Goal: Information Seeking & Learning: Learn about a topic

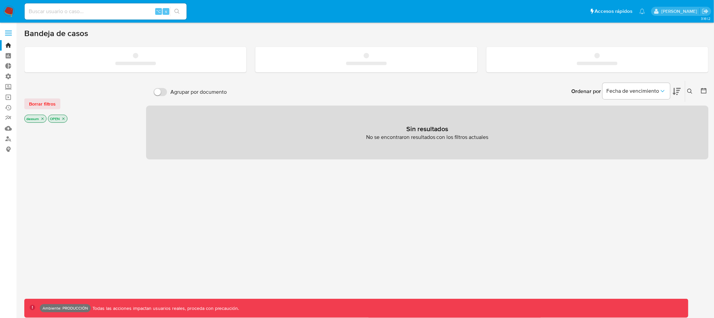
click at [72, 10] on input at bounding box center [106, 11] width 162 height 9
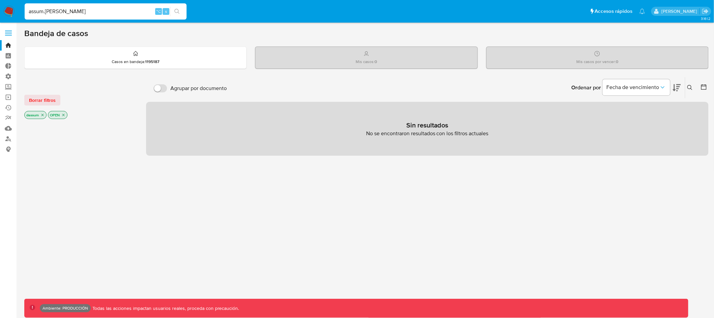
type input "assum.[PERSON_NAME]"
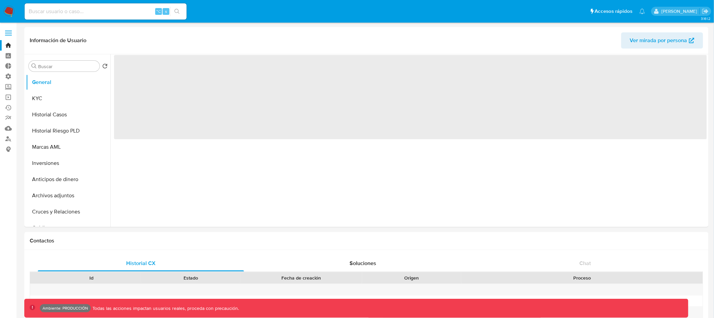
select select "10"
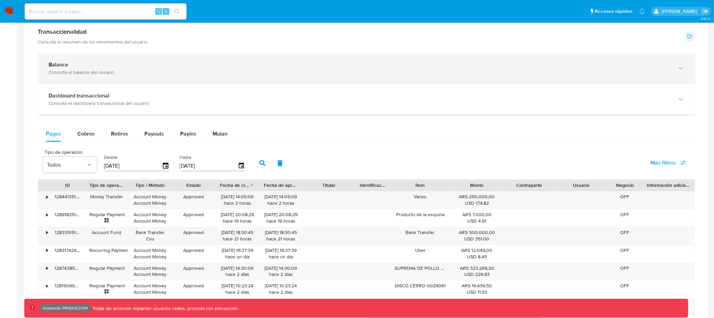
scroll to position [353, 0]
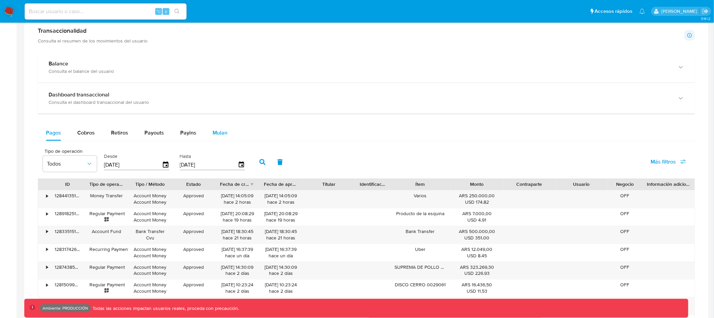
click at [214, 135] on span "Mulan" at bounding box center [220, 133] width 15 height 8
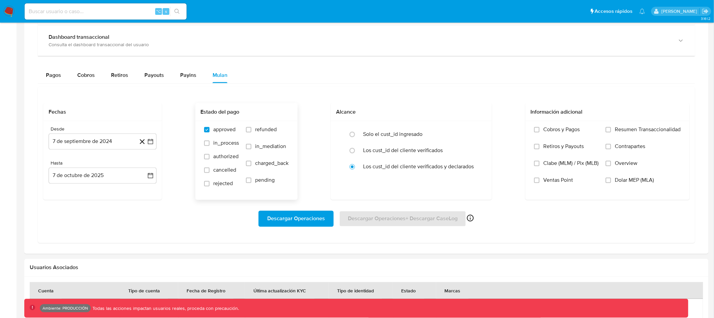
scroll to position [415, 0]
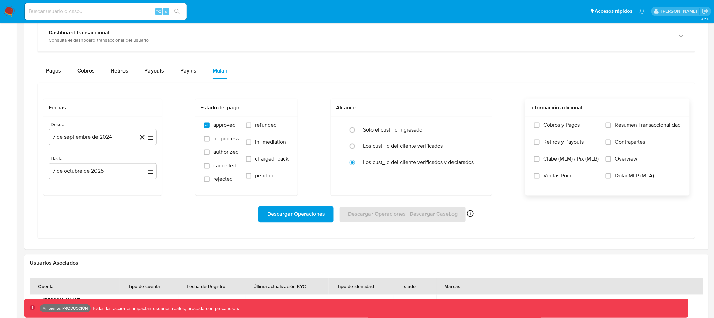
click at [562, 127] on span "Cobros y Pagos" at bounding box center [562, 125] width 36 height 7
click at [540, 127] on input "Cobros y Pagos" at bounding box center [537, 125] width 5 height 5
click at [302, 217] on span "Descargar Operaciones" at bounding box center [296, 214] width 58 height 15
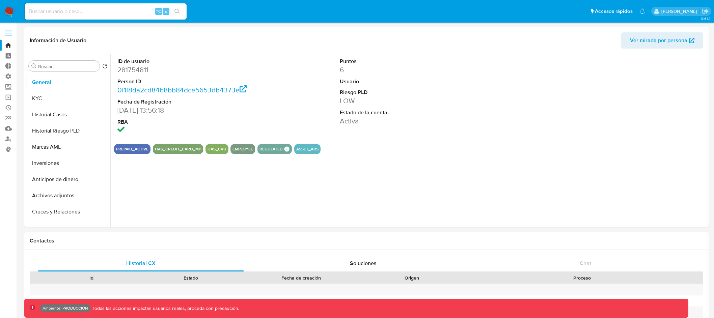
select select "10"
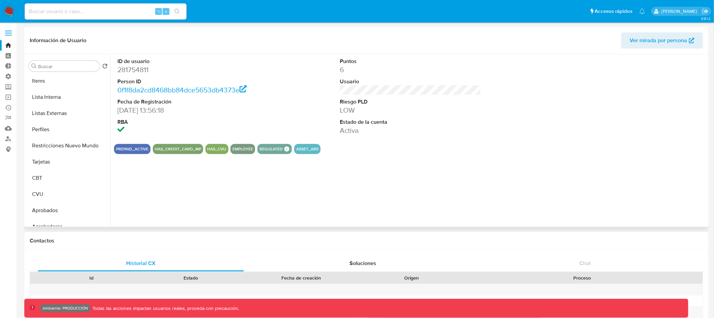
scroll to position [350, 0]
click at [67, 150] on button "Tarjetas" at bounding box center [65, 154] width 79 height 16
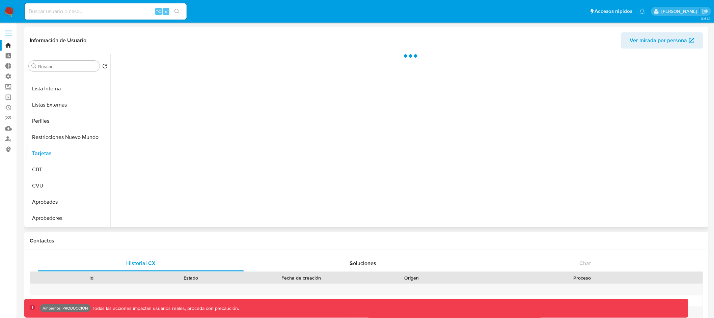
scroll to position [350, 0]
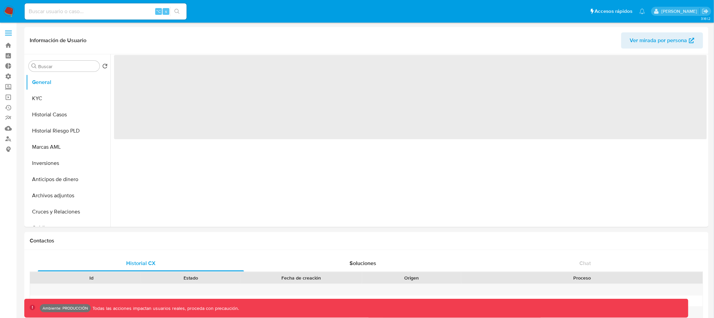
select select "10"
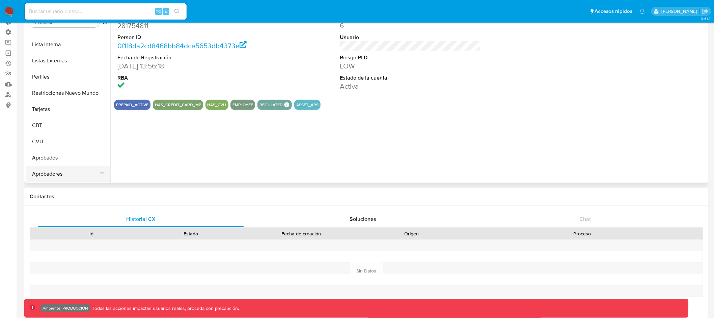
scroll to position [47, 0]
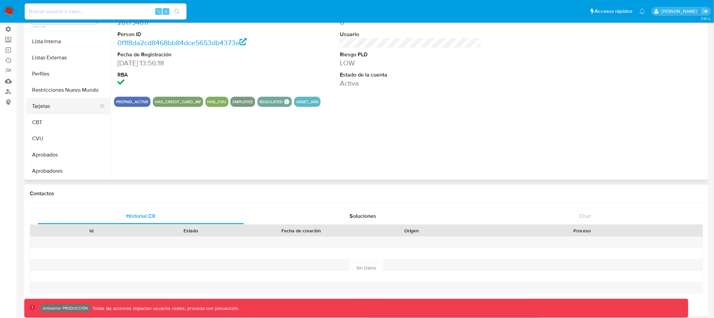
click at [72, 105] on button "Tarjetas" at bounding box center [65, 106] width 79 height 16
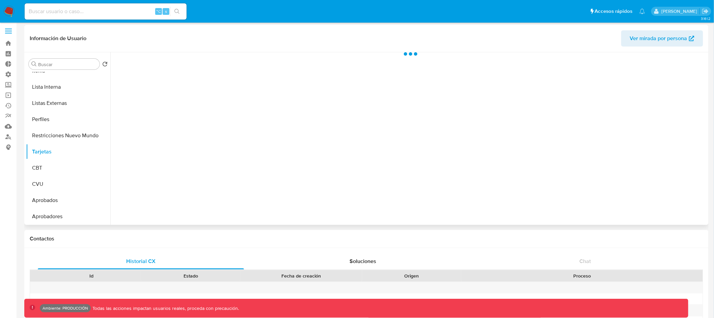
scroll to position [0, 0]
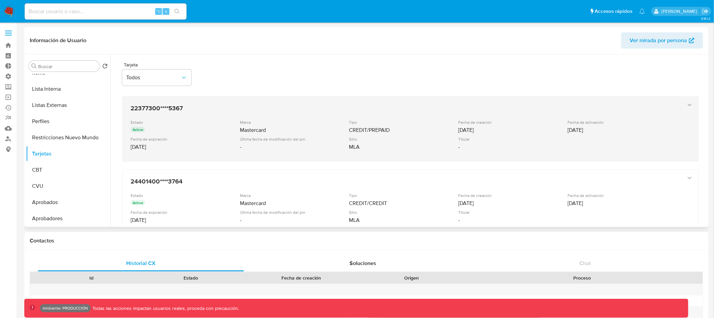
click at [508, 125] on div "Fecha de creación 18/09/2025" at bounding box center [513, 127] width 109 height 14
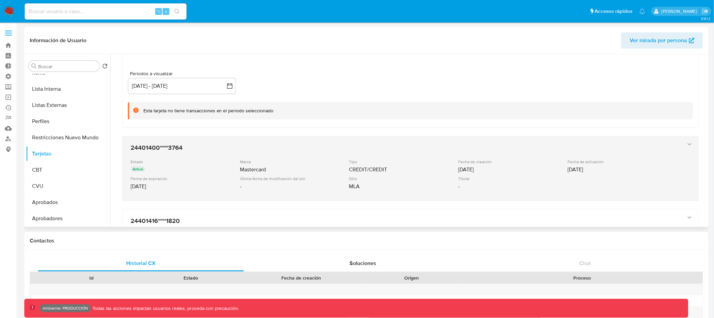
scroll to position [116, 0]
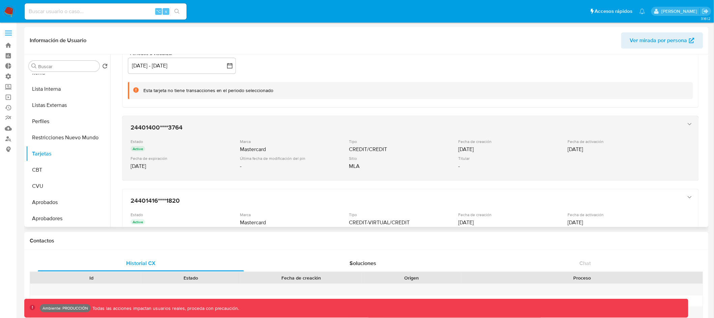
click at [350, 136] on div "24401400****3764 Estado Active Marca Mastercard Tipo CREDIT/CREDIT Fecha de cre…" at bounding box center [404, 148] width 552 height 55
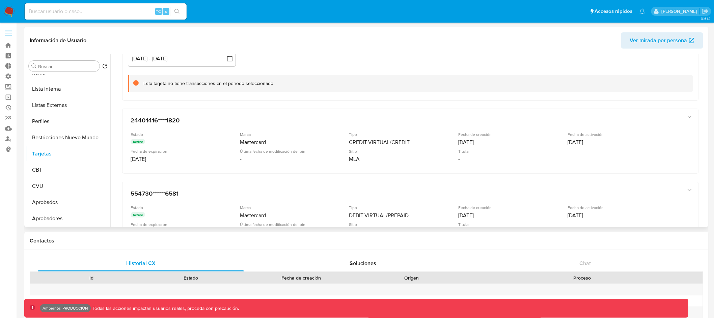
click at [350, 136] on div "Tipo CREDIT-VIRTUAL/CREDIT" at bounding box center [403, 139] width 109 height 14
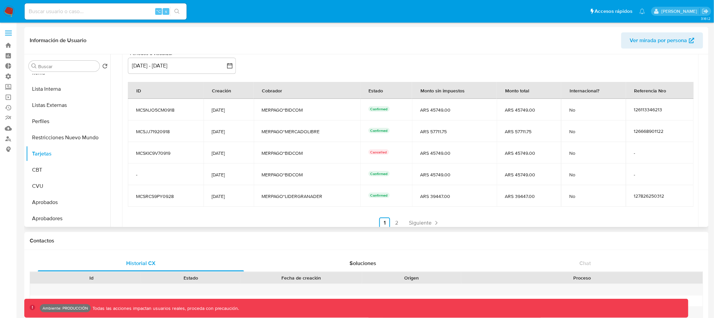
scroll to position [388, 0]
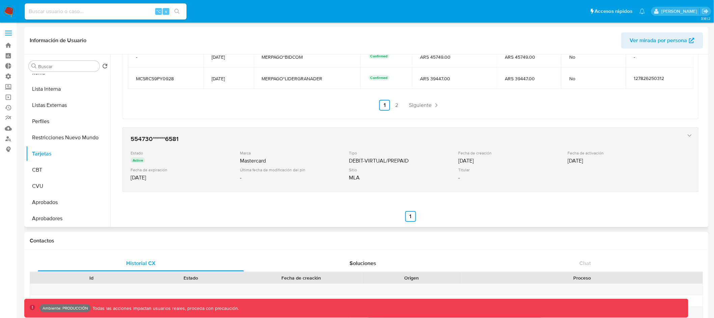
click at [342, 165] on div "Estado Active Marca Mastercard Tipo DEBIT-VIRTUAL/PREPAID Fecha de creación 21/…" at bounding box center [404, 167] width 547 height 33
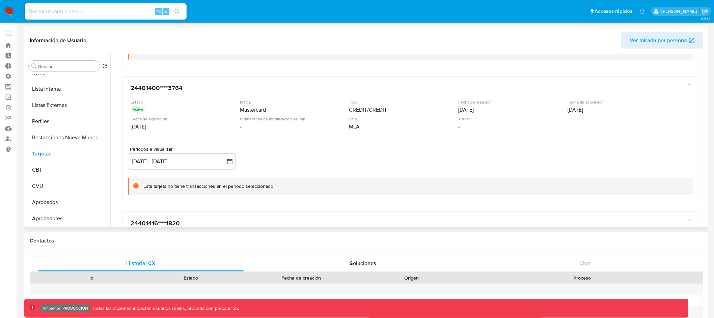
scroll to position [0, 0]
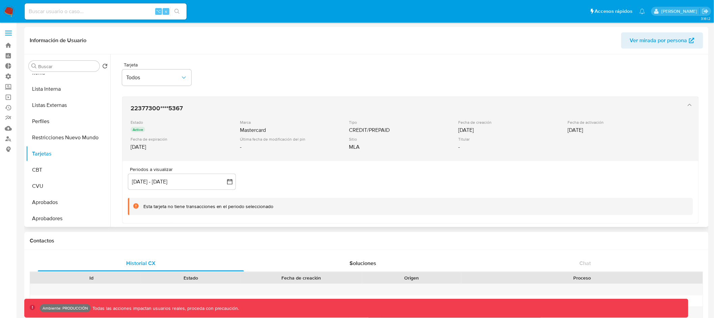
click at [368, 118] on div "22377300****5367 Estado Active Marca Mastercard Tipo CREDIT/PREPAID Fecha de cr…" at bounding box center [404, 129] width 552 height 55
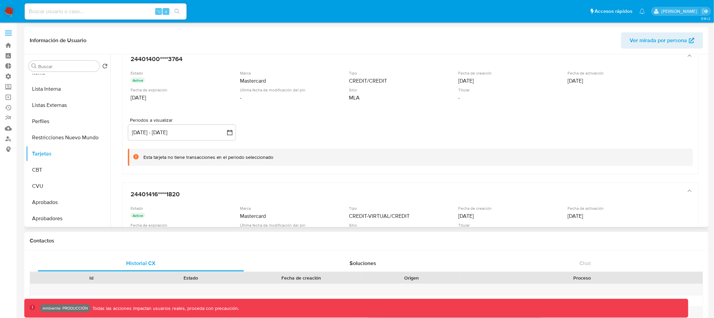
scroll to position [59, 0]
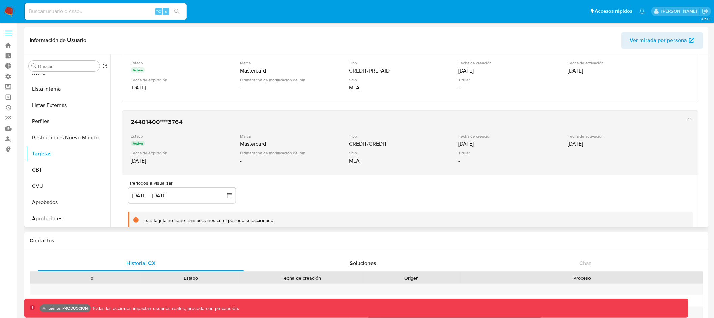
click at [394, 135] on div "Tipo" at bounding box center [403, 136] width 108 height 5
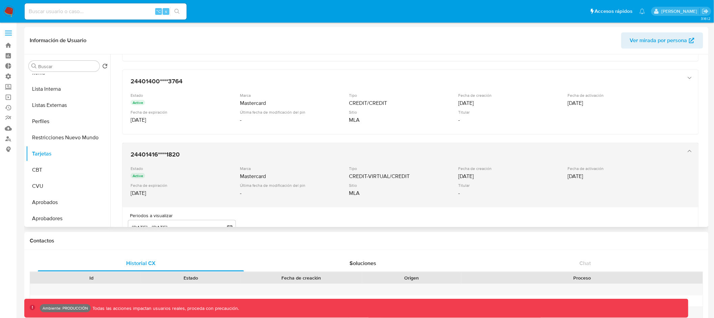
click at [384, 158] on div "24401416****1820 Estado Active Marca Mastercard Tipo CREDIT-VIRTUAL/CREDIT Fech…" at bounding box center [404, 175] width 552 height 55
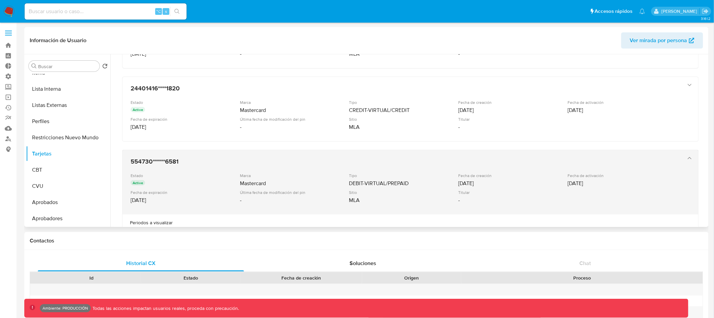
click at [386, 158] on h3 "554730******6581" at bounding box center [404, 161] width 547 height 7
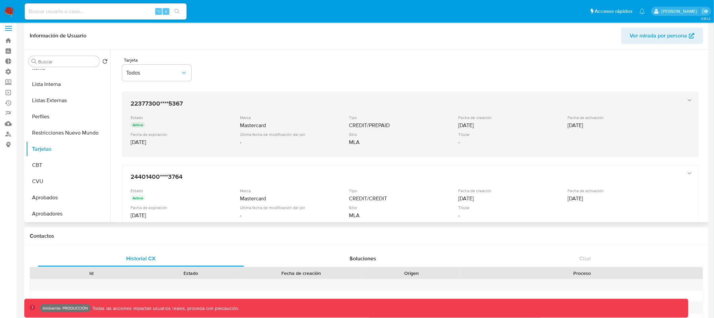
scroll to position [0, 0]
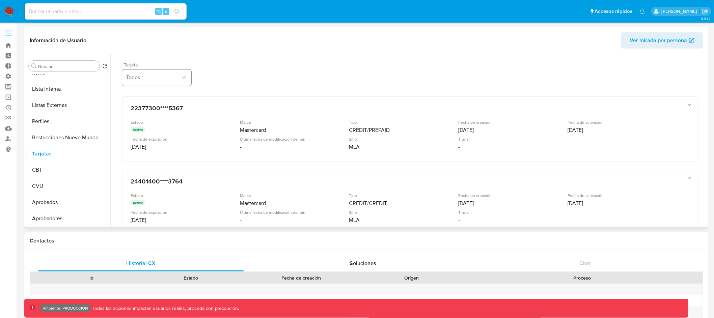
click at [169, 75] on span "Todos" at bounding box center [153, 77] width 54 height 7
click at [223, 63] on div "Tarjeta Todos" at bounding box center [410, 75] width 577 height 26
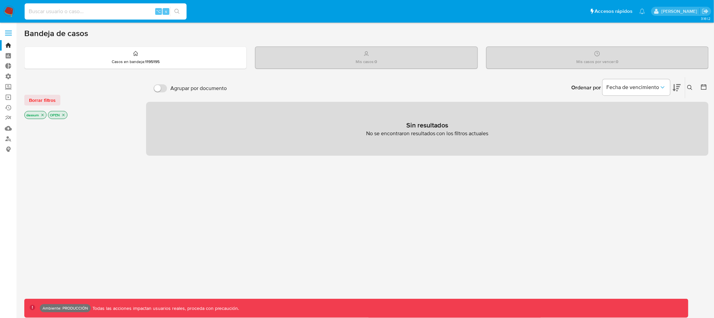
click at [55, 12] on input at bounding box center [106, 11] width 162 height 9
type input "assum.[PERSON_NAME]"
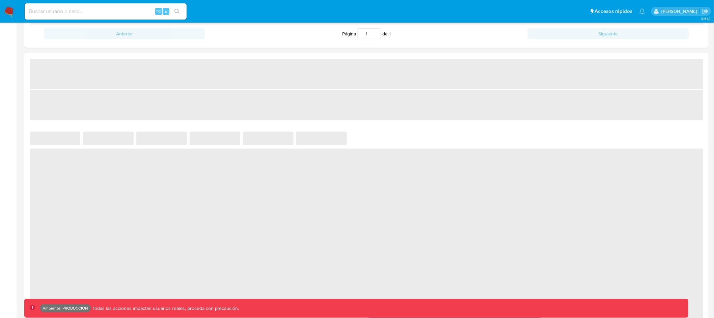
select select "10"
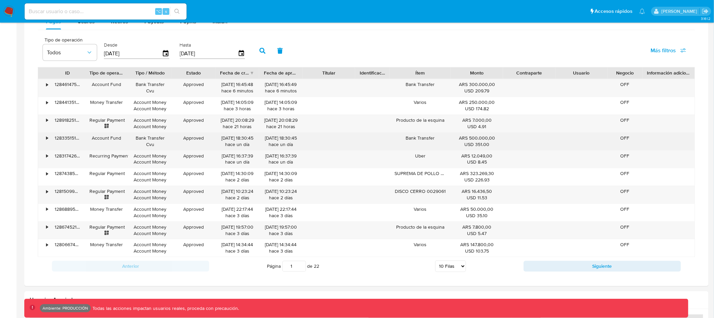
scroll to position [470, 0]
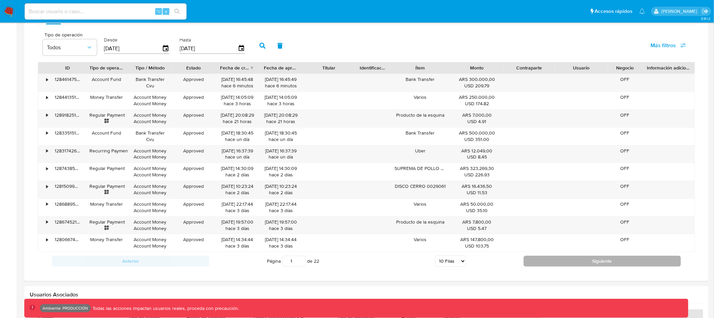
click at [611, 265] on button "Siguiente" at bounding box center [602, 261] width 157 height 11
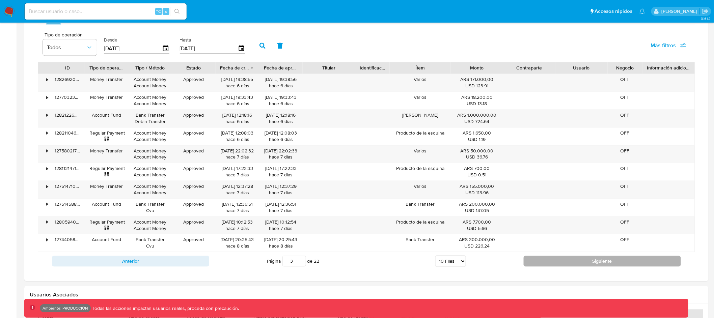
click at [611, 265] on button "Siguiente" at bounding box center [602, 261] width 157 height 11
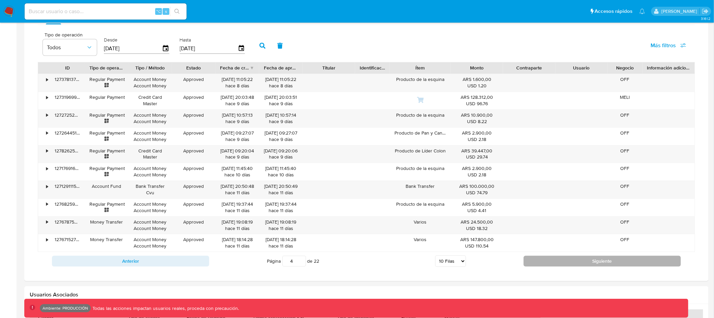
click at [611, 265] on button "Siguiente" at bounding box center [602, 261] width 157 height 11
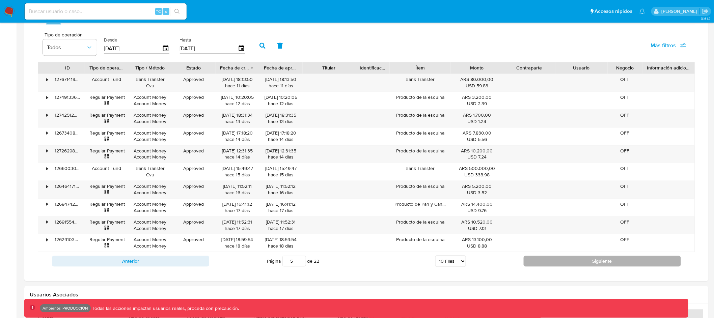
click at [611, 265] on button "Siguiente" at bounding box center [602, 261] width 157 height 11
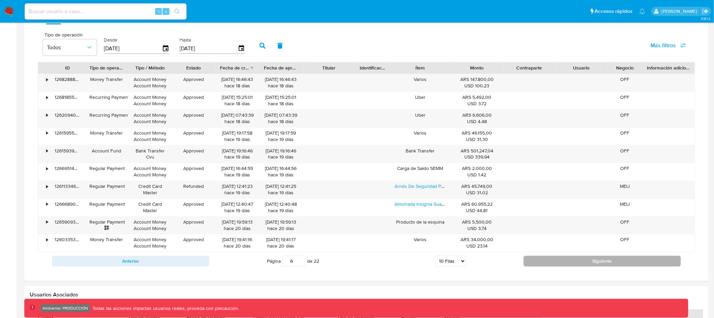
click at [611, 265] on button "Siguiente" at bounding box center [602, 261] width 157 height 11
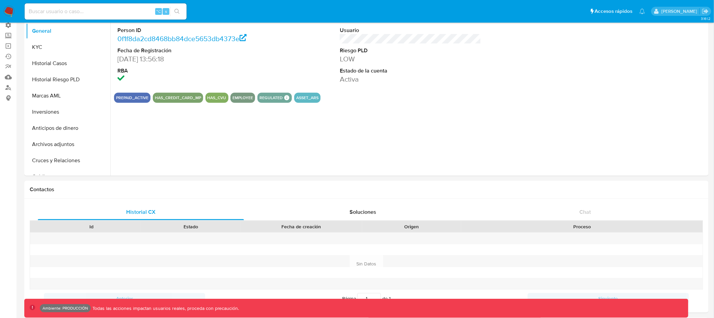
scroll to position [0, 0]
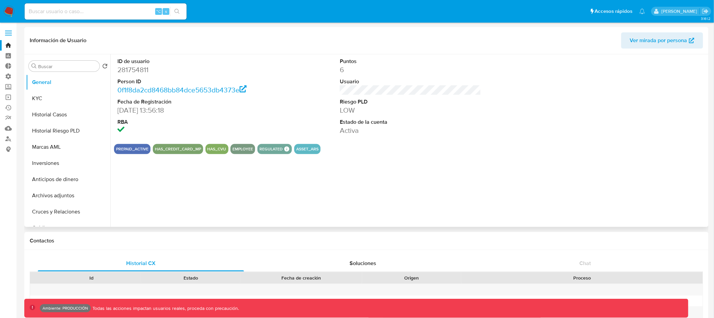
click at [191, 152] on div "HAS_CREDIT_CARD_MP" at bounding box center [178, 149] width 50 height 10
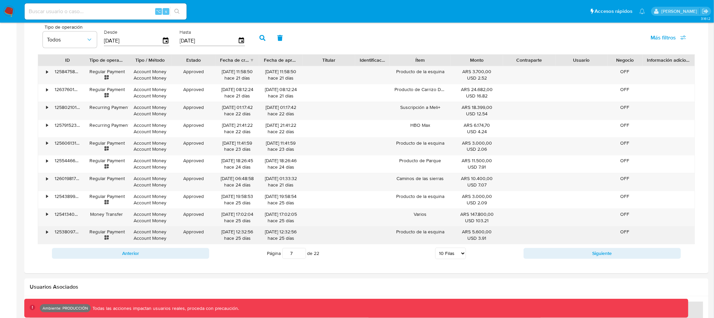
scroll to position [478, 0]
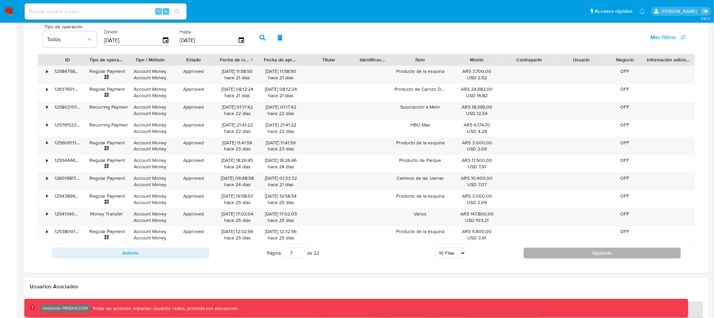
click at [600, 252] on button "Siguiente" at bounding box center [602, 253] width 157 height 11
drag, startPoint x: 600, startPoint y: 252, endPoint x: 599, endPoint y: 256, distance: 4.3
click at [599, 256] on button "Siguiente" at bounding box center [602, 253] width 157 height 11
click at [610, 251] on button "Siguiente" at bounding box center [602, 253] width 157 height 11
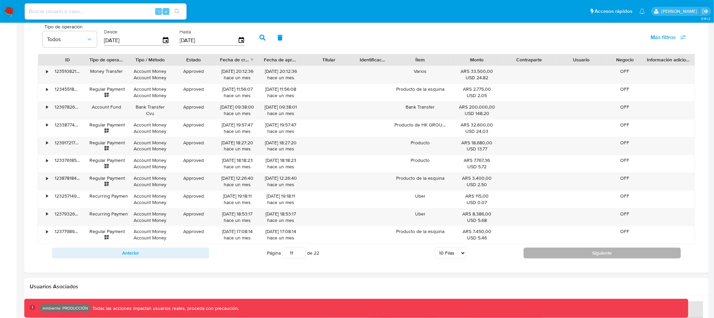
click at [618, 257] on button "Siguiente" at bounding box center [602, 253] width 157 height 11
type input "12"
